Goal: Check status

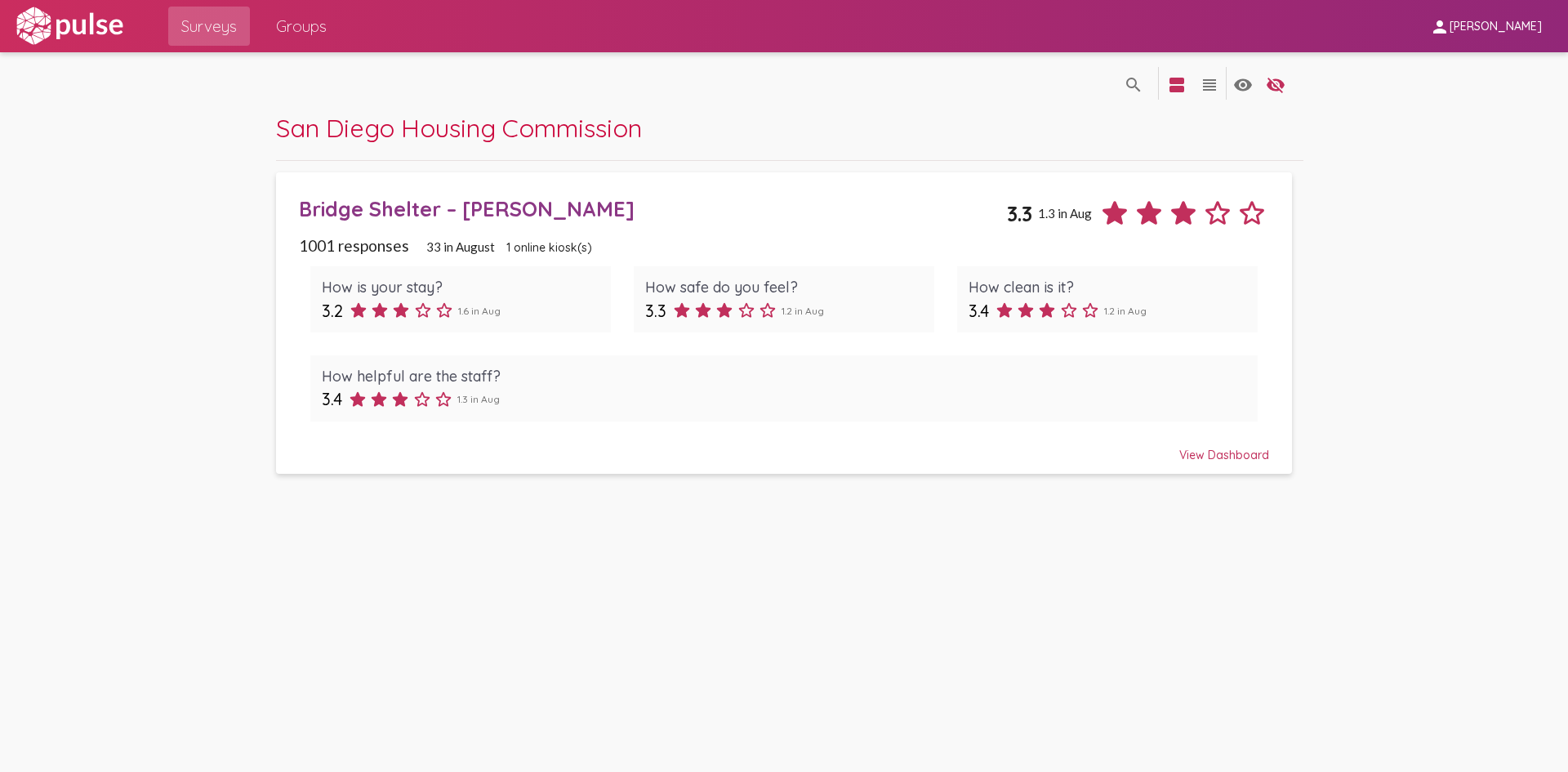
click at [1225, 453] on div "View Dashboard" at bounding box center [784, 448] width 970 height 30
click at [1224, 458] on div "View Dashboard" at bounding box center [784, 448] width 970 height 30
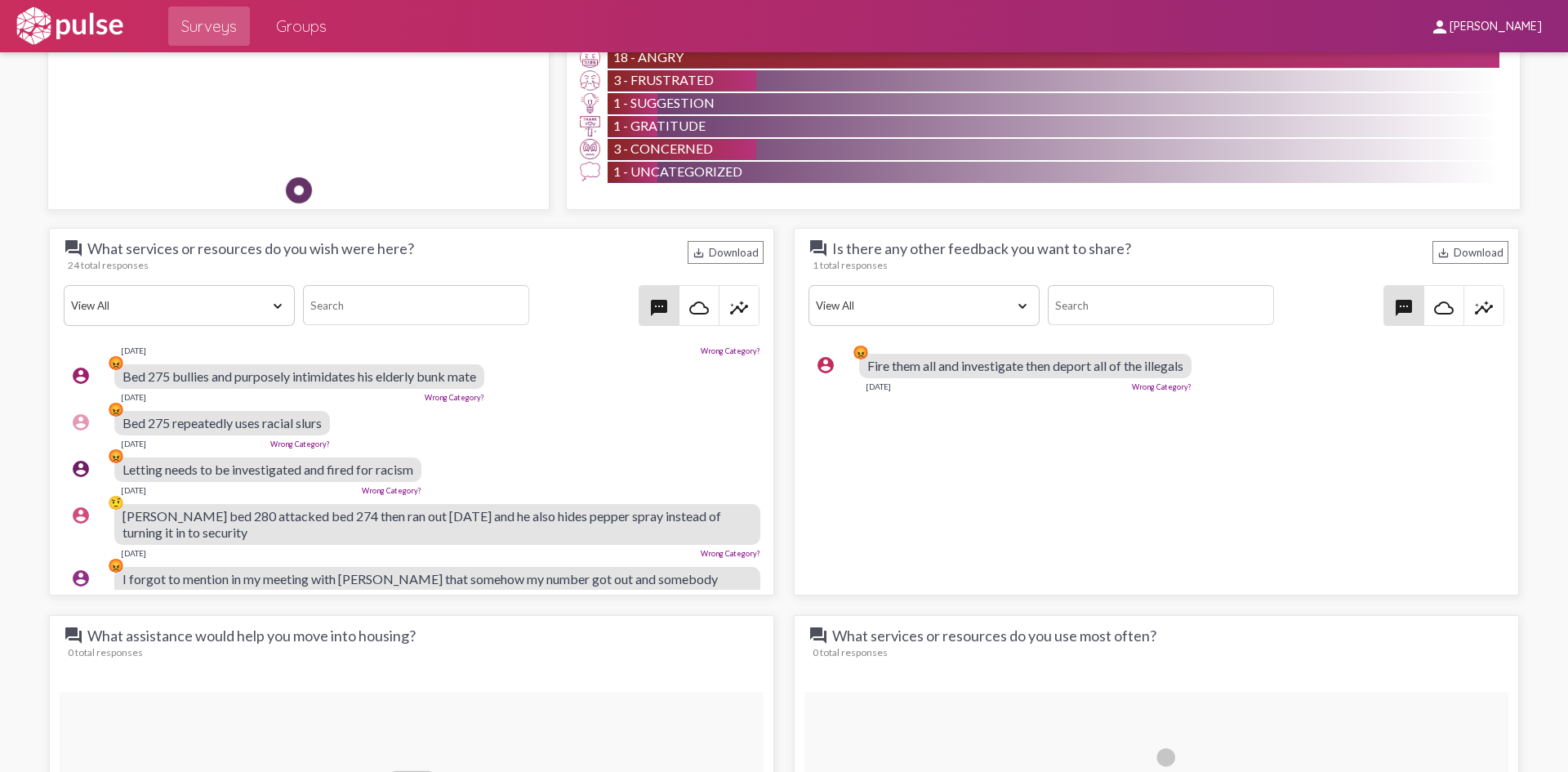
scroll to position [337, 0]
